Goal: Check status: Check status

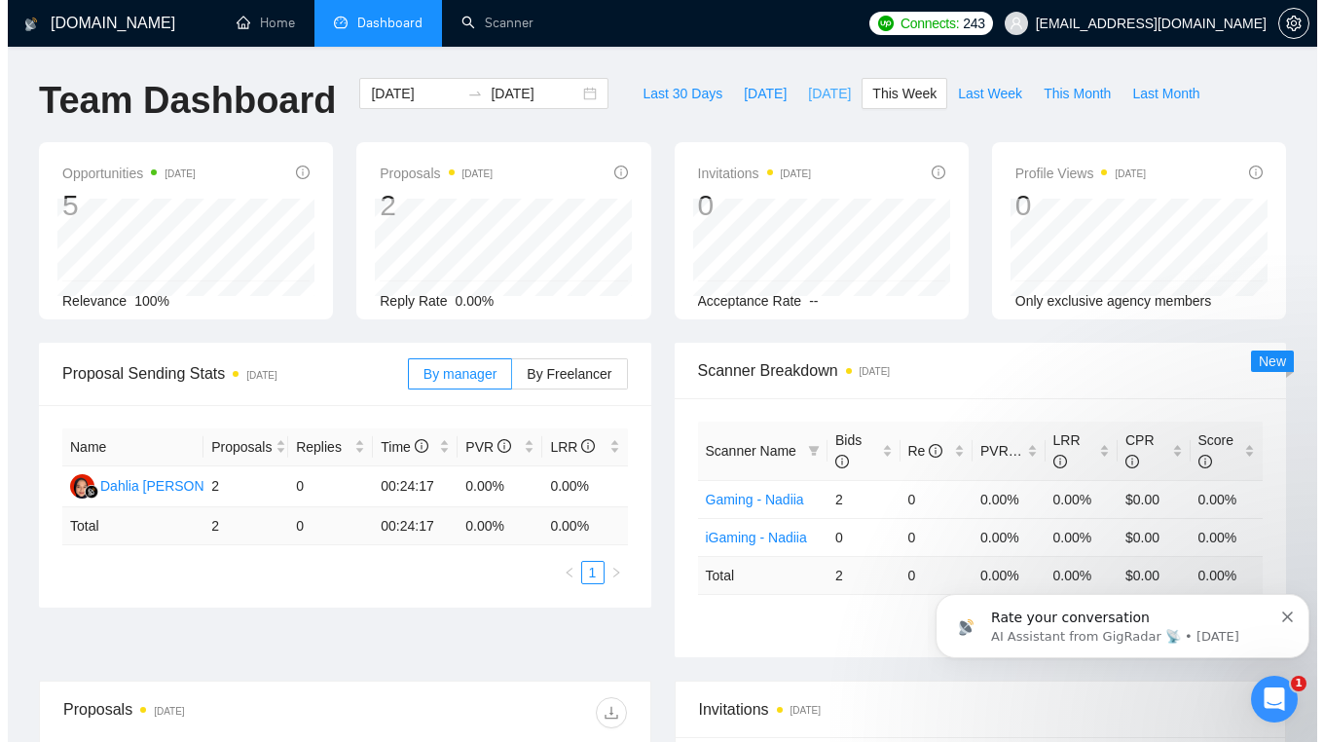
scroll to position [1263, 0]
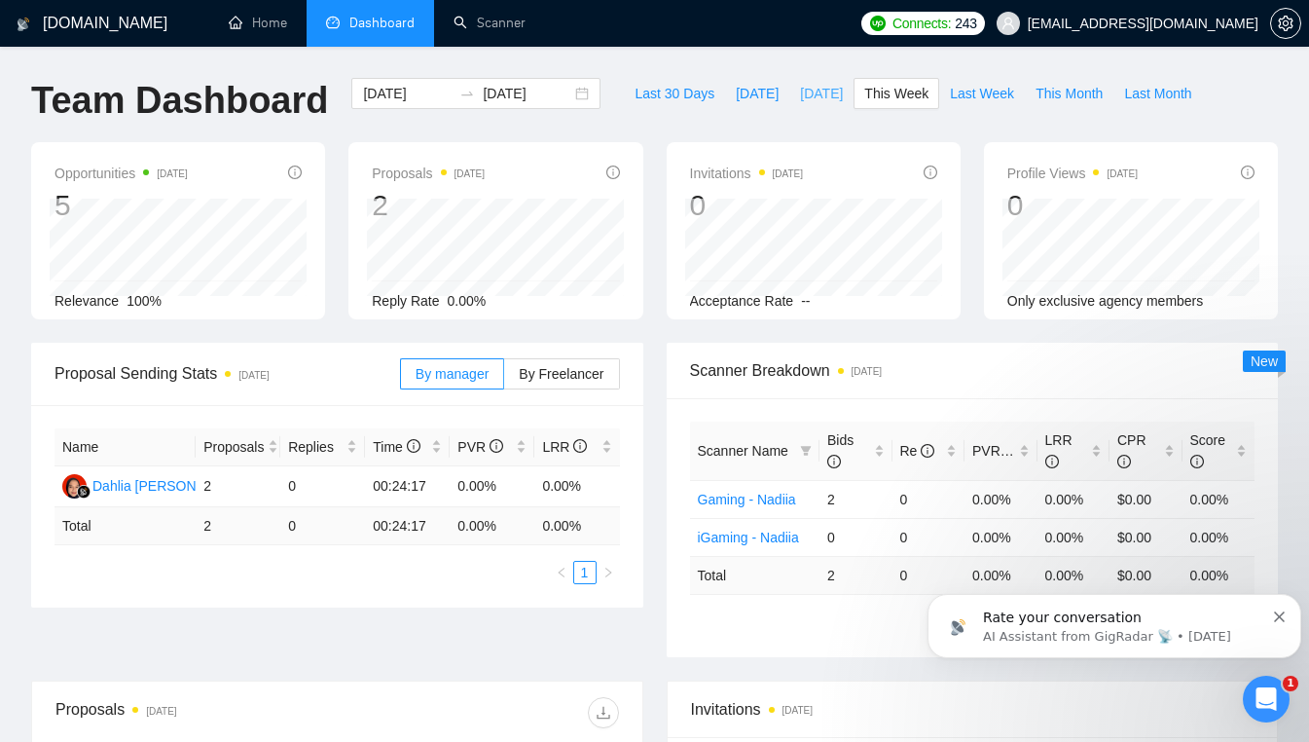
click at [822, 98] on span "[DATE]" at bounding box center [821, 93] width 43 height 21
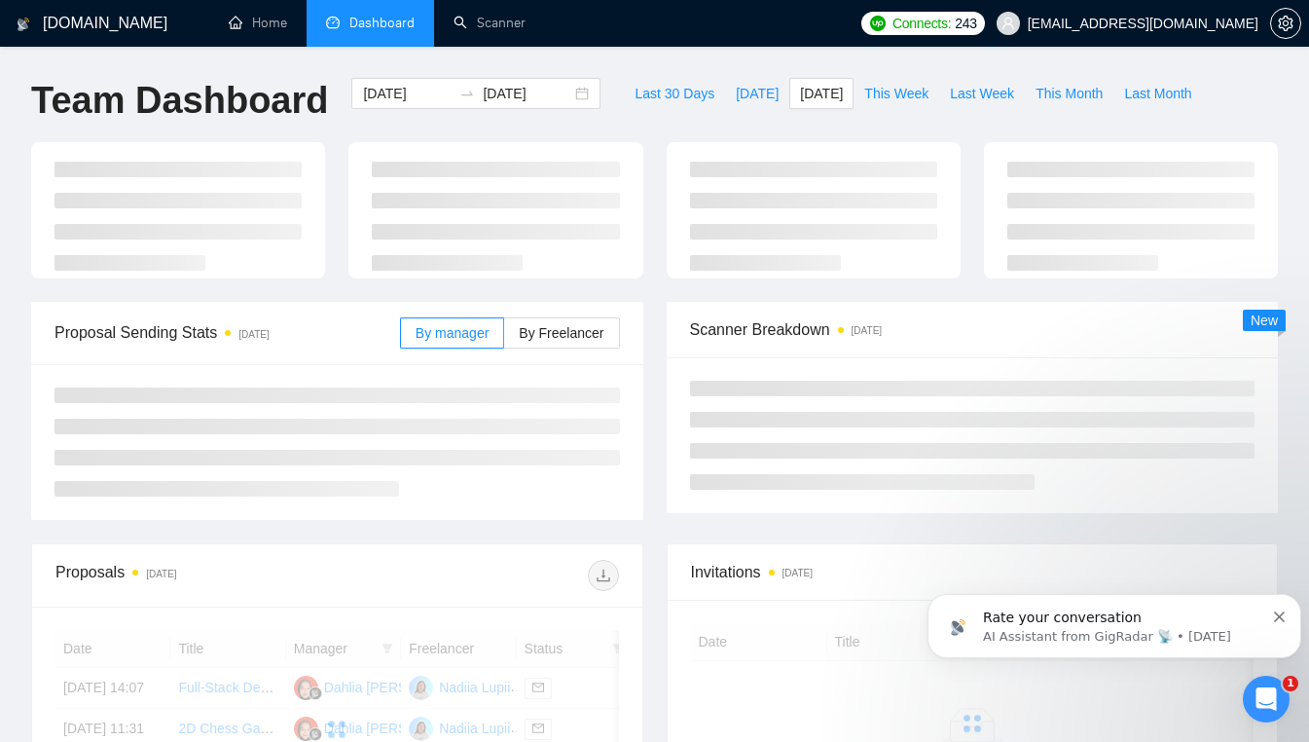
type input "[DATE]"
